Goal: Information Seeking & Learning: Learn about a topic

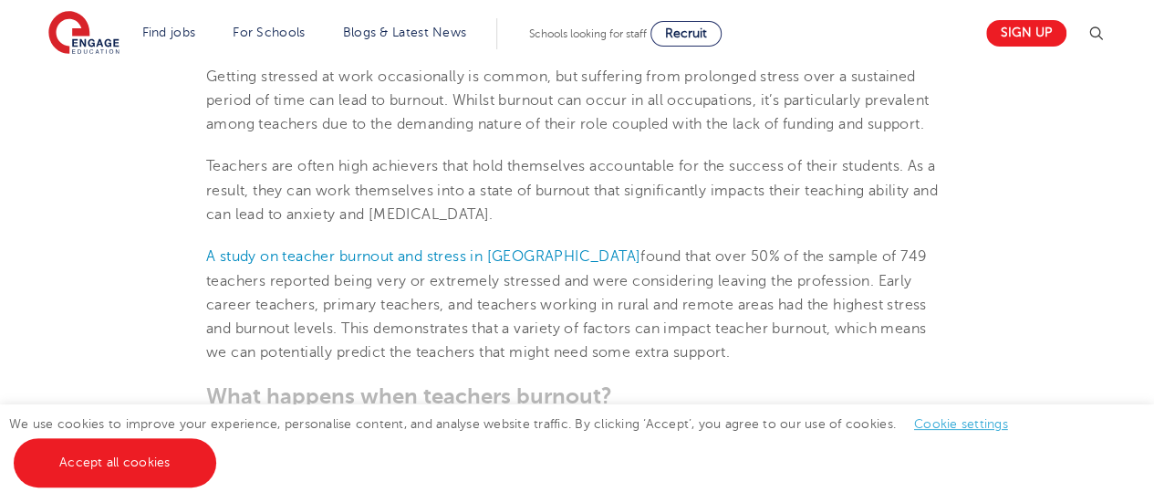
scroll to position [925, 0]
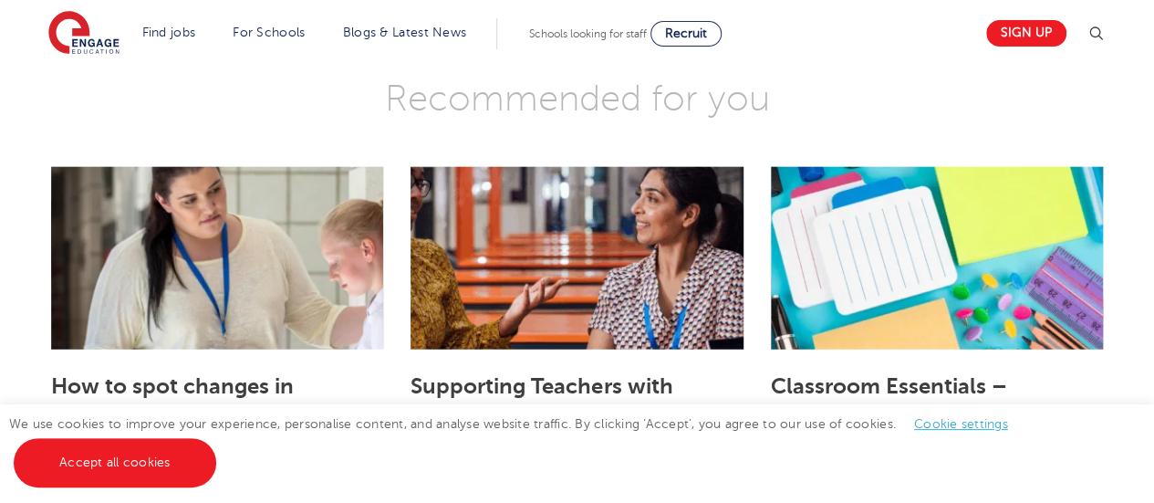
scroll to position [5691, 0]
